Goal: Go to known website: Access a specific website the user already knows

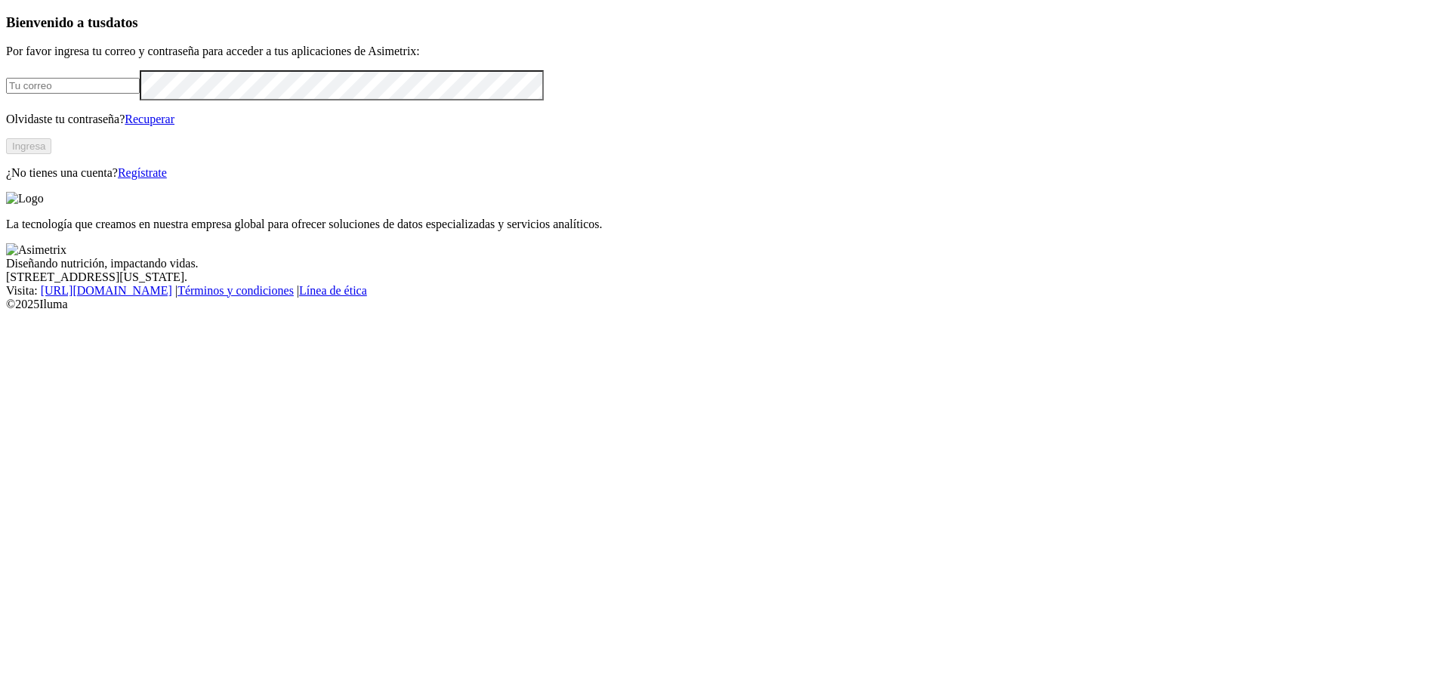
type input "[EMAIL_ADDRESS][DOMAIN_NAME]"
click at [51, 154] on button "Ingresa" at bounding box center [28, 146] width 45 height 16
